Goal: Navigation & Orientation: Find specific page/section

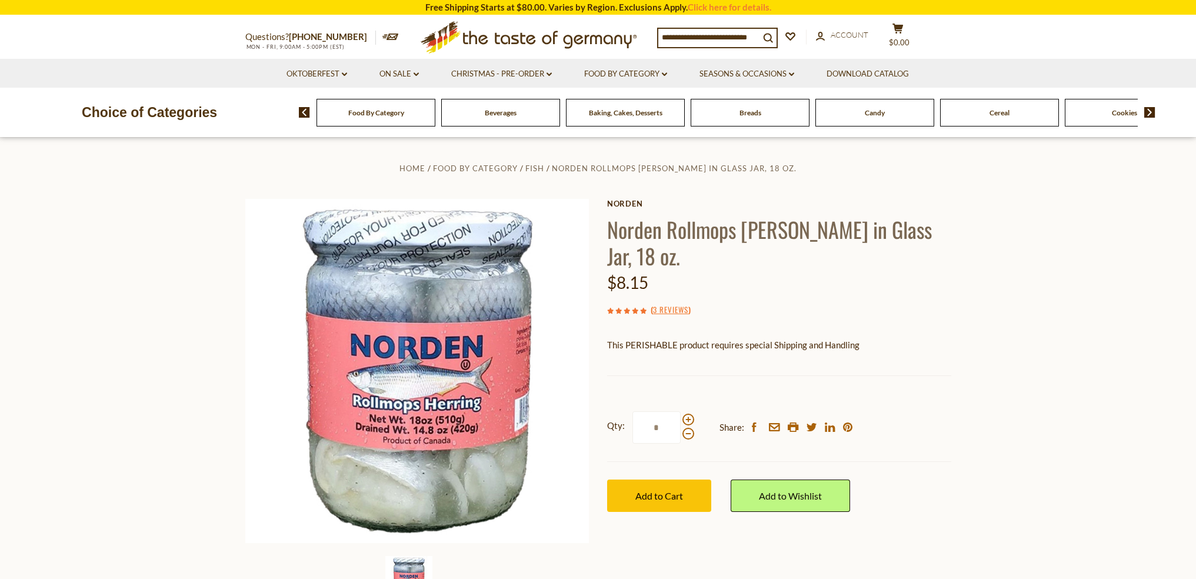
click at [386, 111] on span "Food By Category" at bounding box center [376, 112] width 56 height 9
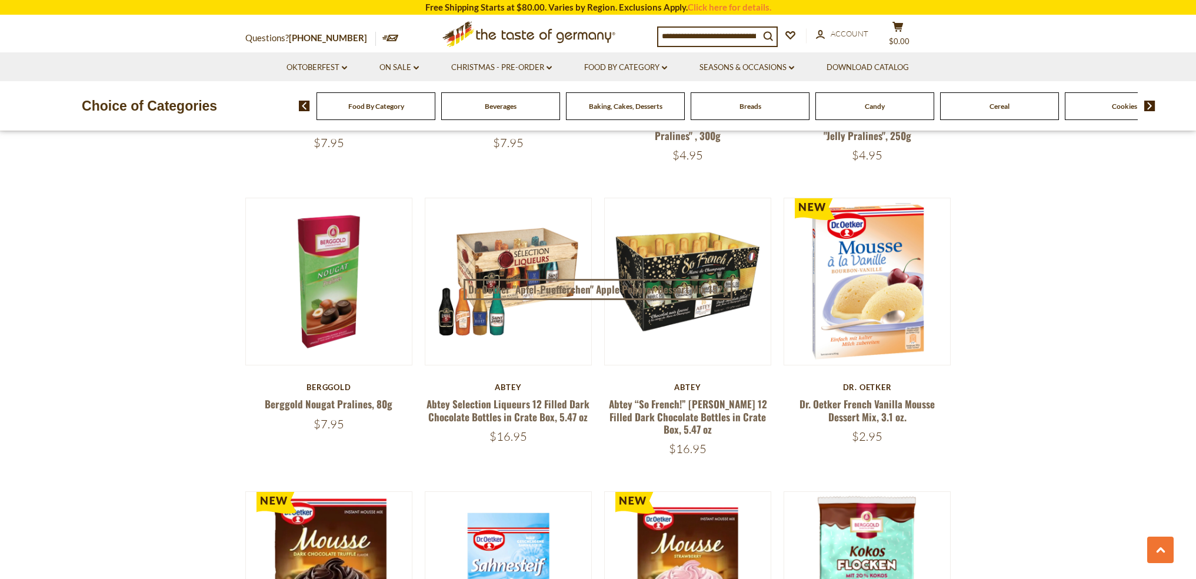
scroll to position [629, 0]
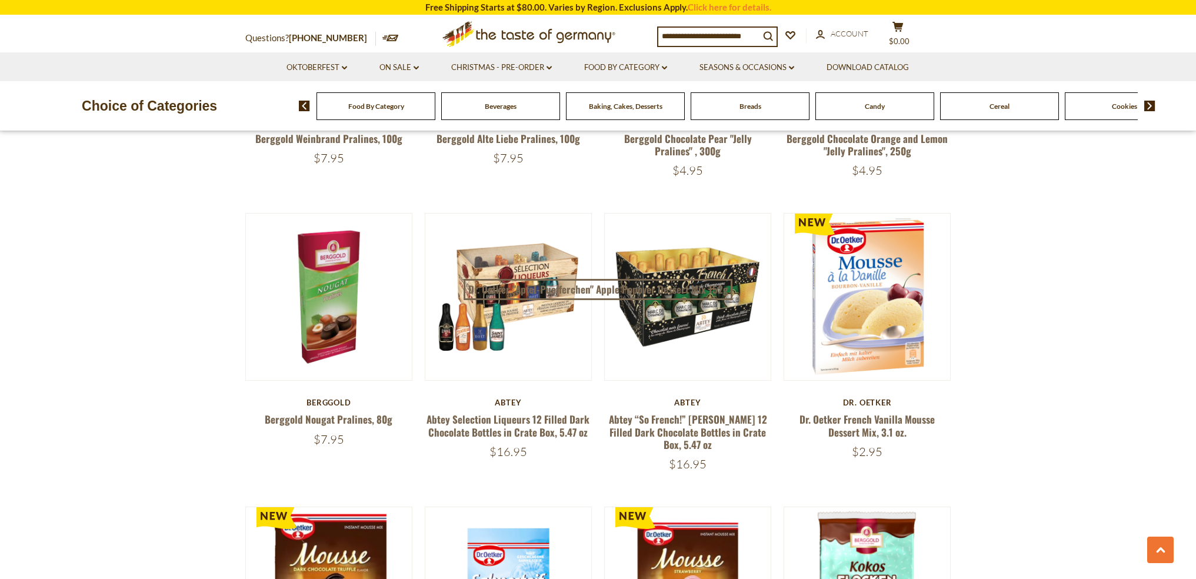
click at [1152, 106] on img at bounding box center [1149, 106] width 11 height 11
click at [895, 105] on span "Cheese & Dairy" at bounding box center [874, 106] width 47 height 9
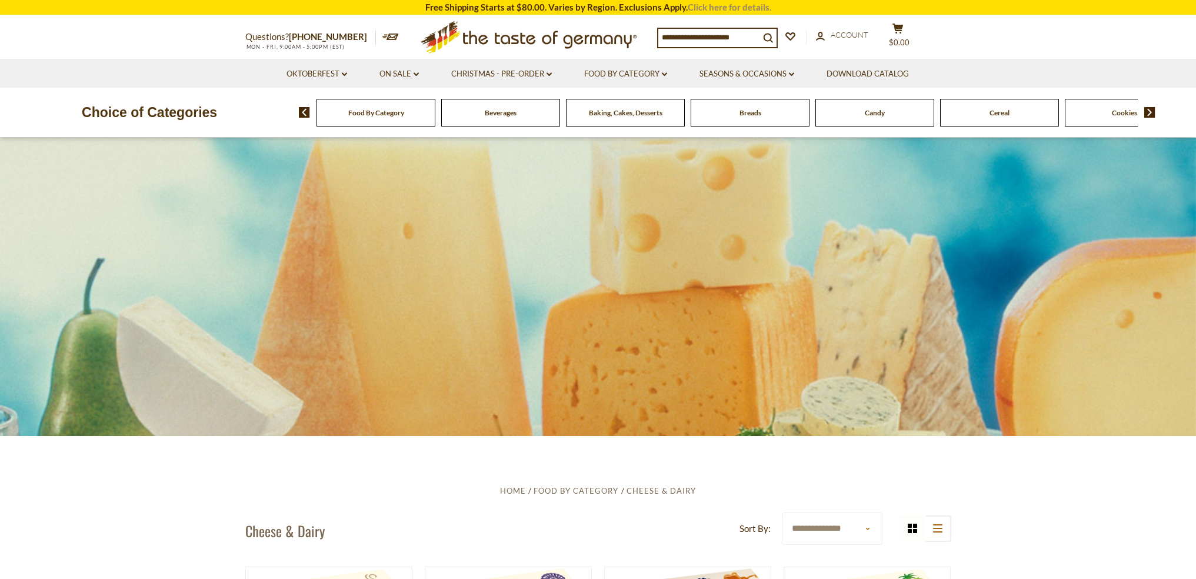
click at [716, 10] on link "Click here for details." at bounding box center [730, 7] width 84 height 11
